Goal: Task Accomplishment & Management: Use online tool/utility

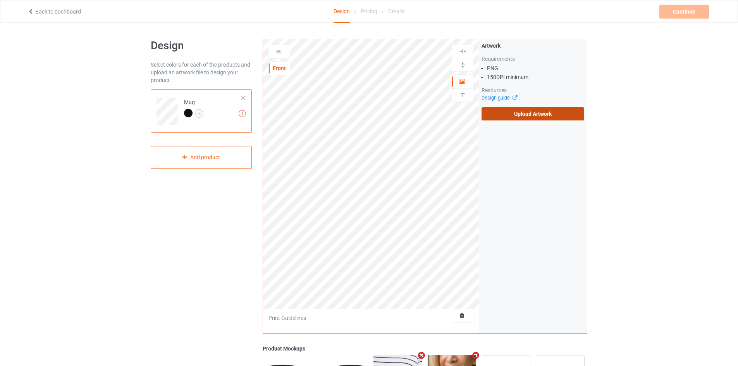
click at [514, 113] on label "Upload Artwork" at bounding box center [532, 113] width 103 height 13
click at [0, 0] on input "Upload Artwork" at bounding box center [0, 0] width 0 height 0
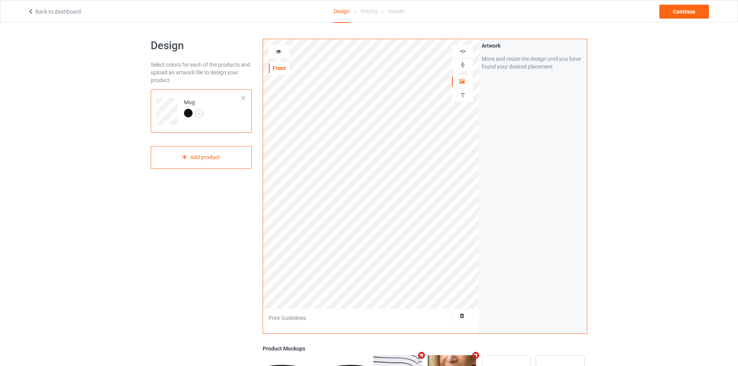
click at [464, 52] on img at bounding box center [462, 51] width 7 height 7
click at [463, 64] on img at bounding box center [462, 64] width 7 height 7
click at [461, 65] on img at bounding box center [462, 64] width 7 height 7
click at [680, 12] on div "Continue" at bounding box center [684, 12] width 50 height 14
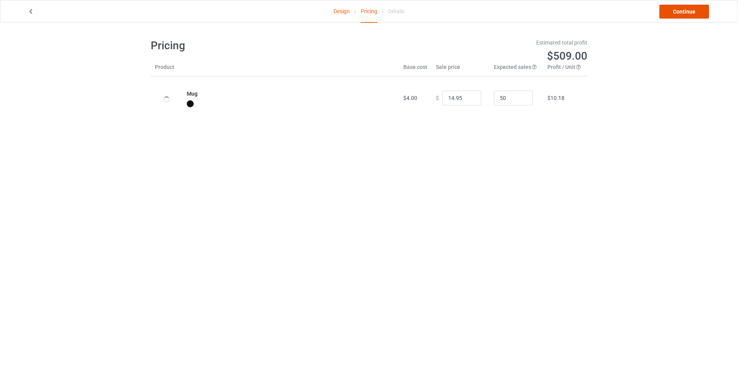
click at [672, 10] on link "Continue" at bounding box center [684, 12] width 50 height 14
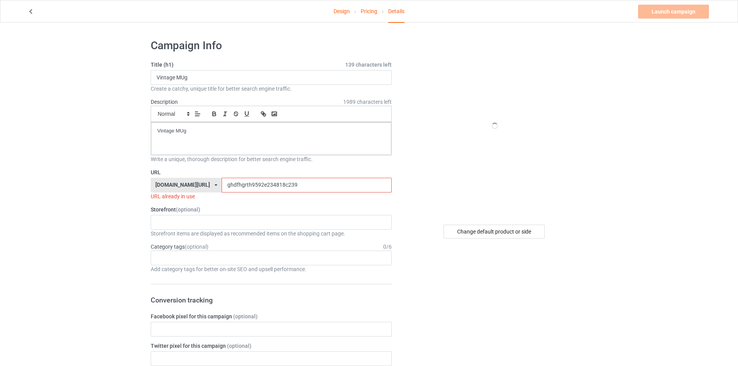
click at [260, 184] on input "ghdfhgrth9592e234818c239" at bounding box center [307, 185] width 170 height 15
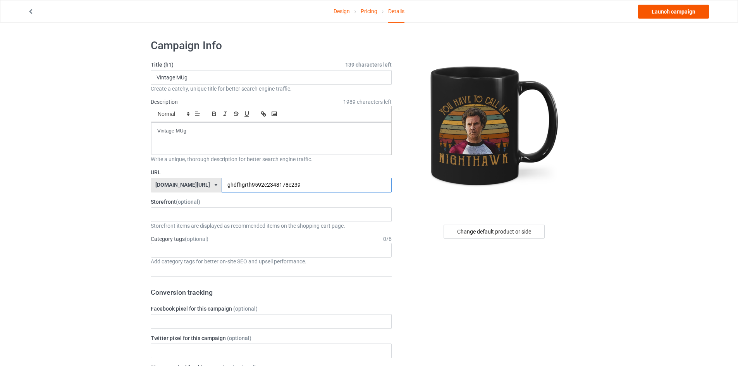
type input "ghdfhgrth9592e2348178c239"
click at [663, 8] on link "Launch campaign" at bounding box center [673, 12] width 71 height 14
